Goal: Information Seeking & Learning: Understand process/instructions

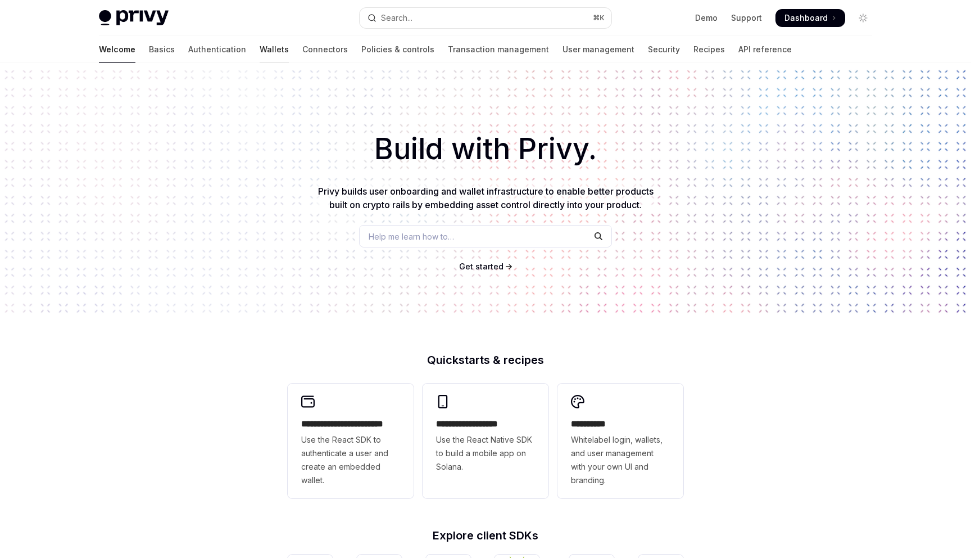
click at [260, 52] on link "Wallets" at bounding box center [274, 49] width 29 height 27
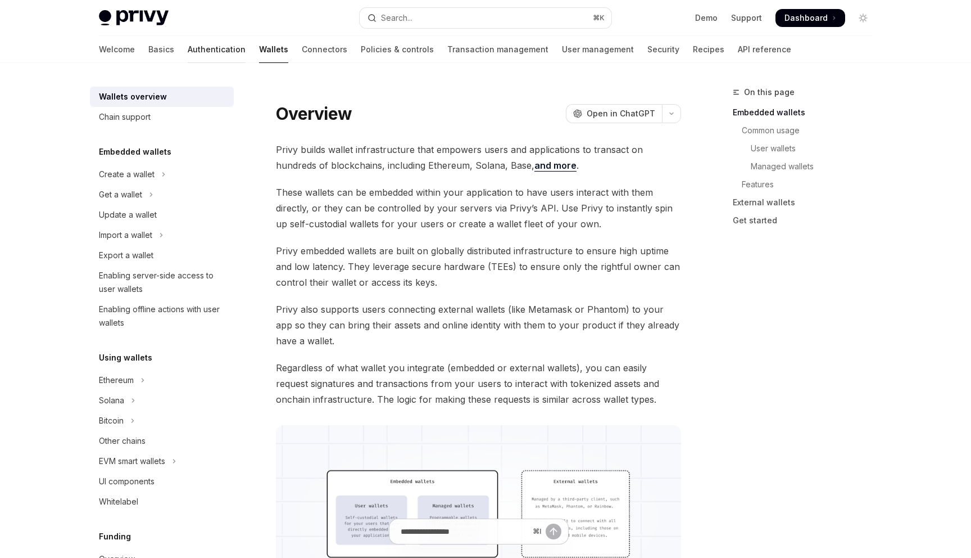
click at [188, 55] on link "Authentication" at bounding box center [217, 49] width 58 height 27
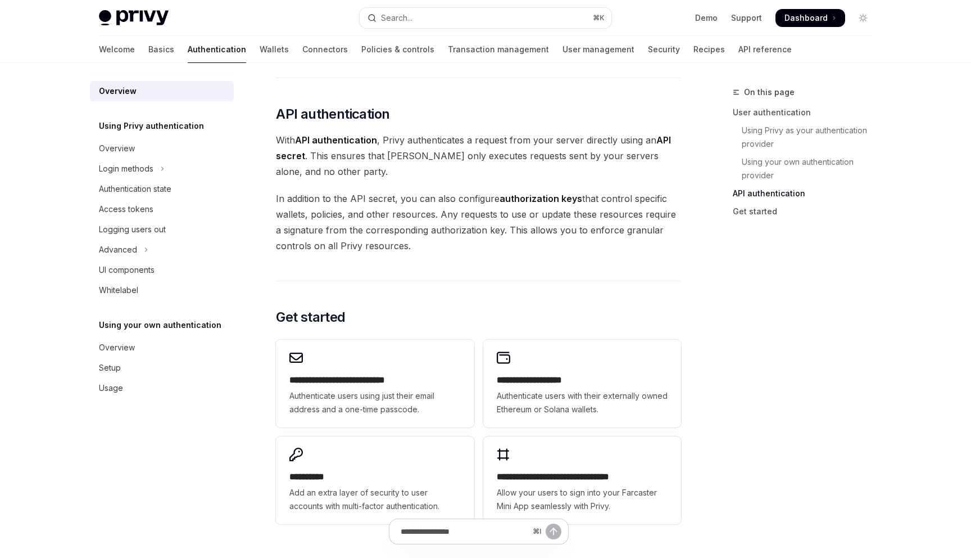
scroll to position [868, 0]
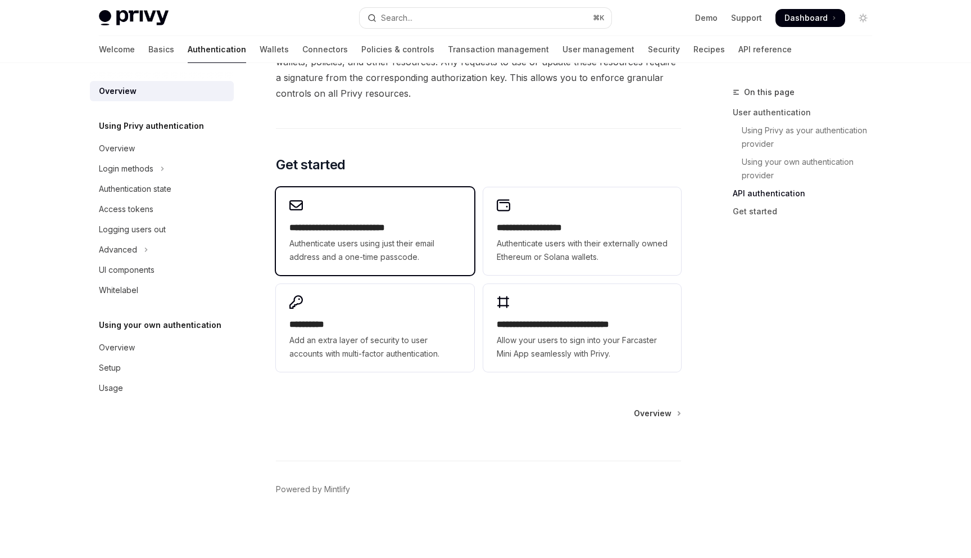
click at [402, 252] on span "Authenticate users using just their email address and a one-time passcode." at bounding box center [374, 250] width 171 height 27
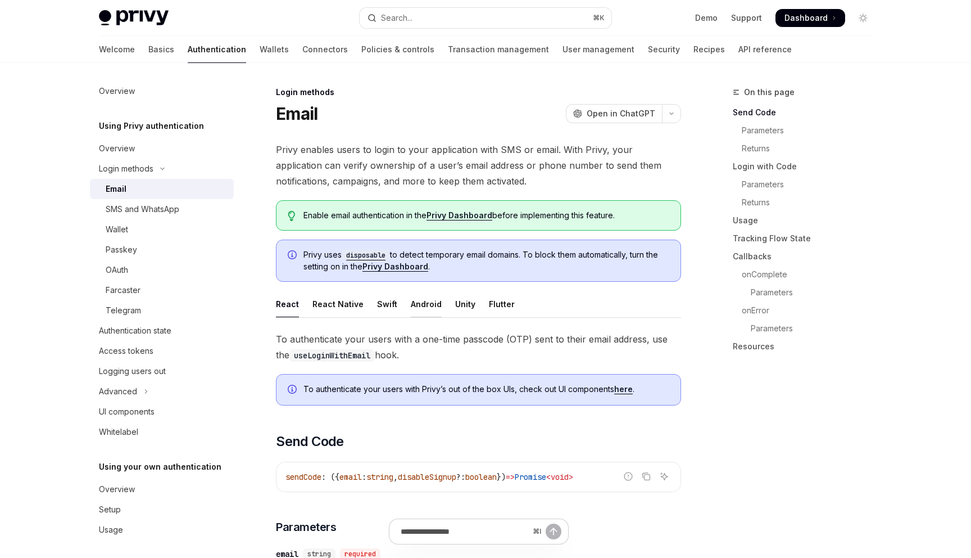
click at [418, 310] on div "Android" at bounding box center [426, 304] width 31 height 26
type textarea "*"
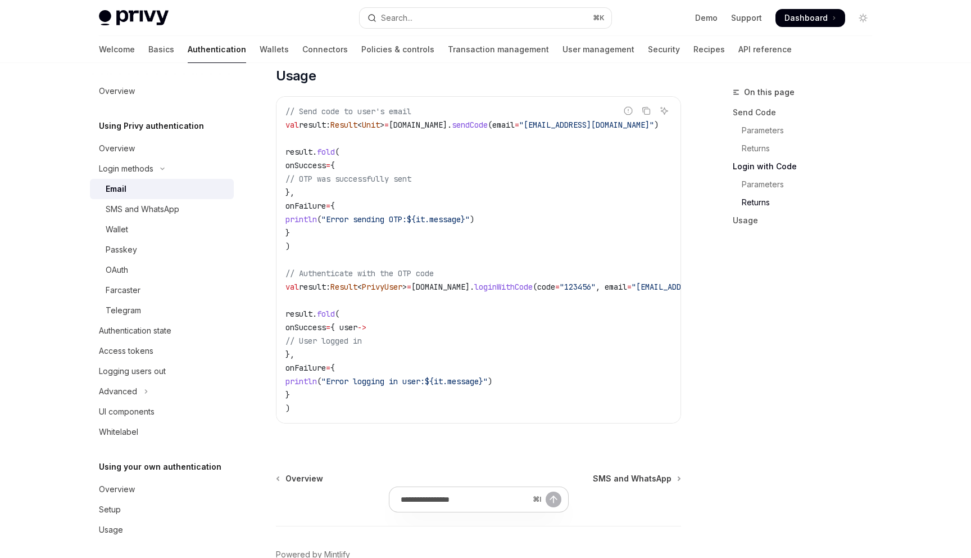
scroll to position [982, 0]
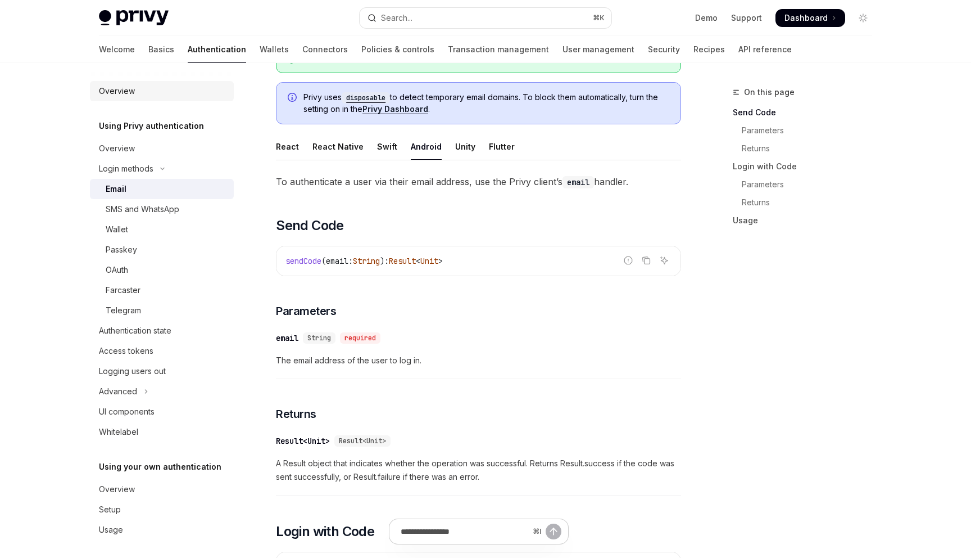
scroll to position [216, 0]
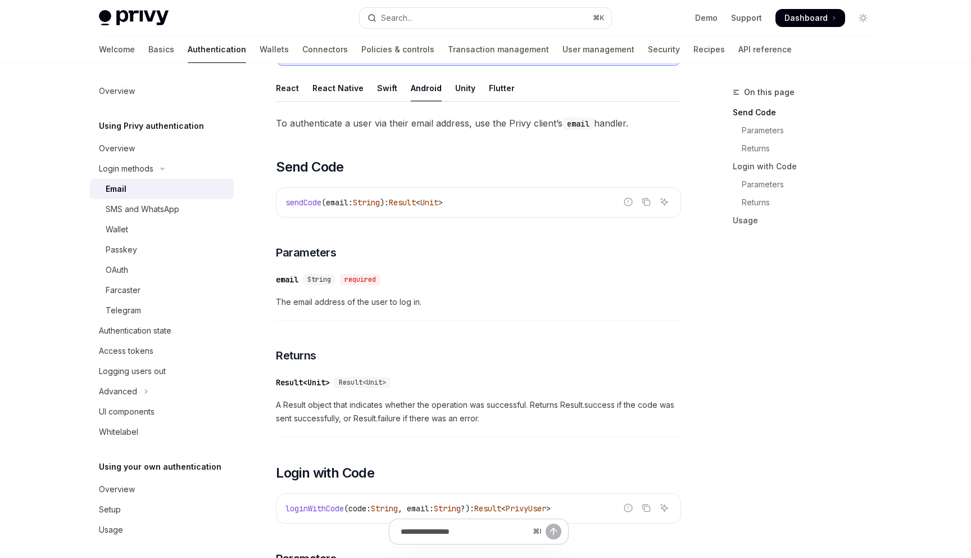
scroll to position [216, 0]
